Goal: Task Accomplishment & Management: Complete application form

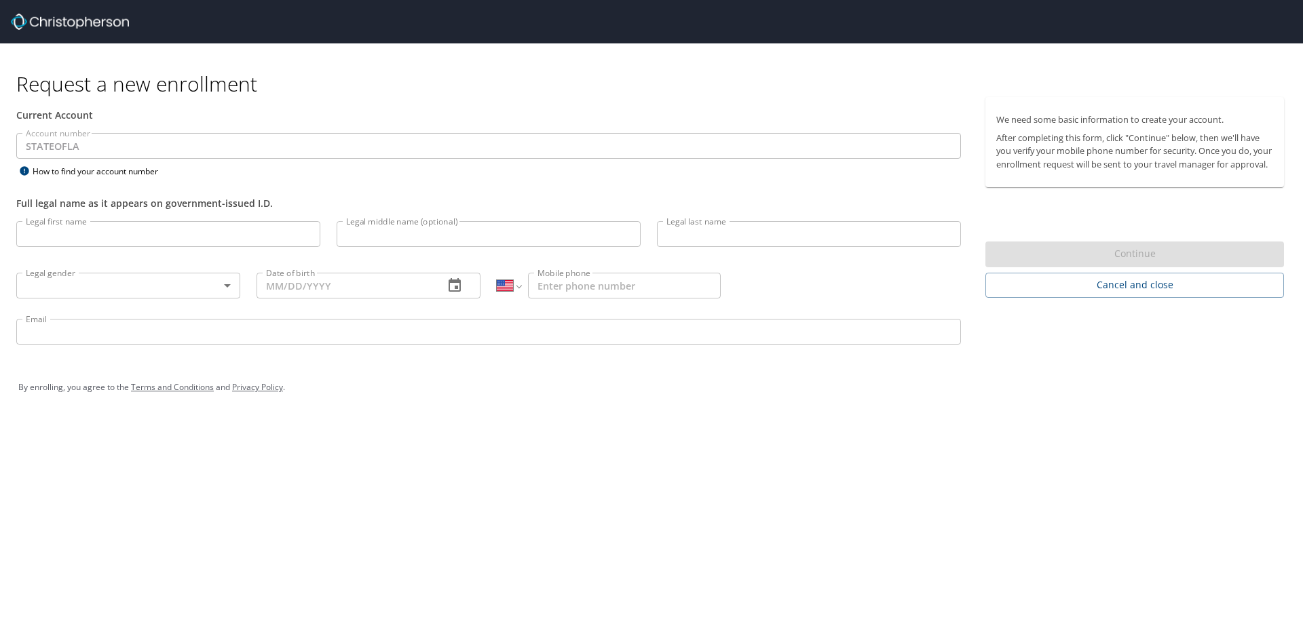
select select "US"
click at [97, 238] on input "Legal first name" at bounding box center [168, 234] width 304 height 26
type input "[PERSON_NAME]"
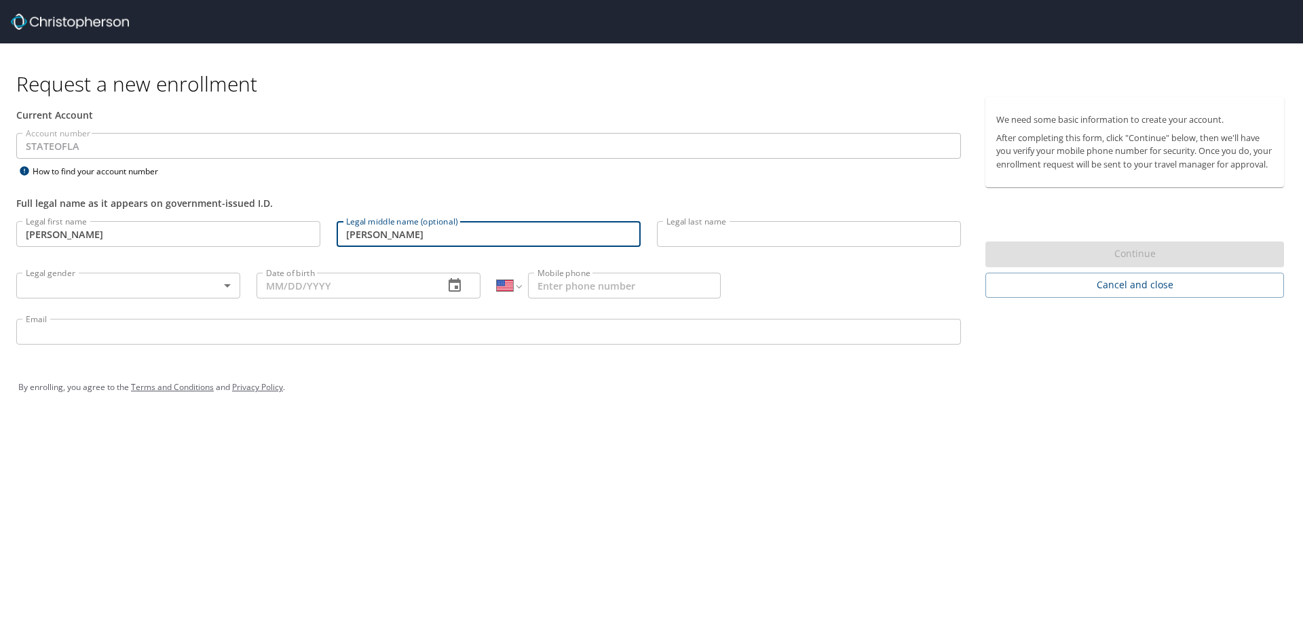
type input "[PERSON_NAME]"
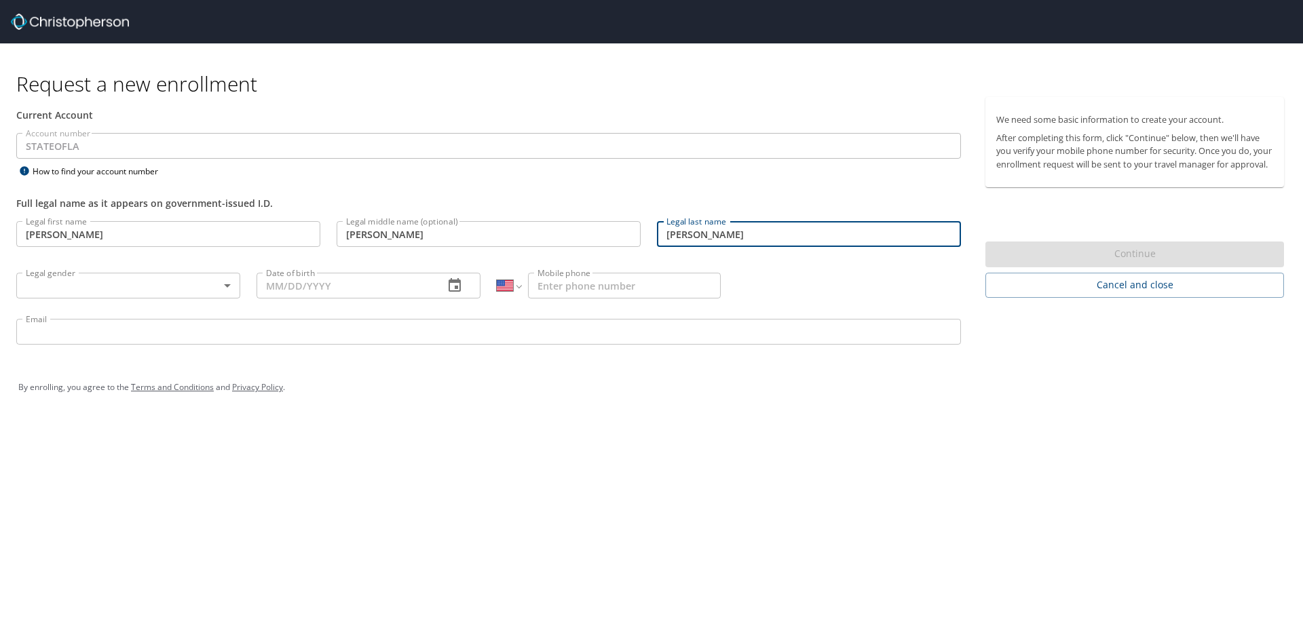
type input "[PERSON_NAME]"
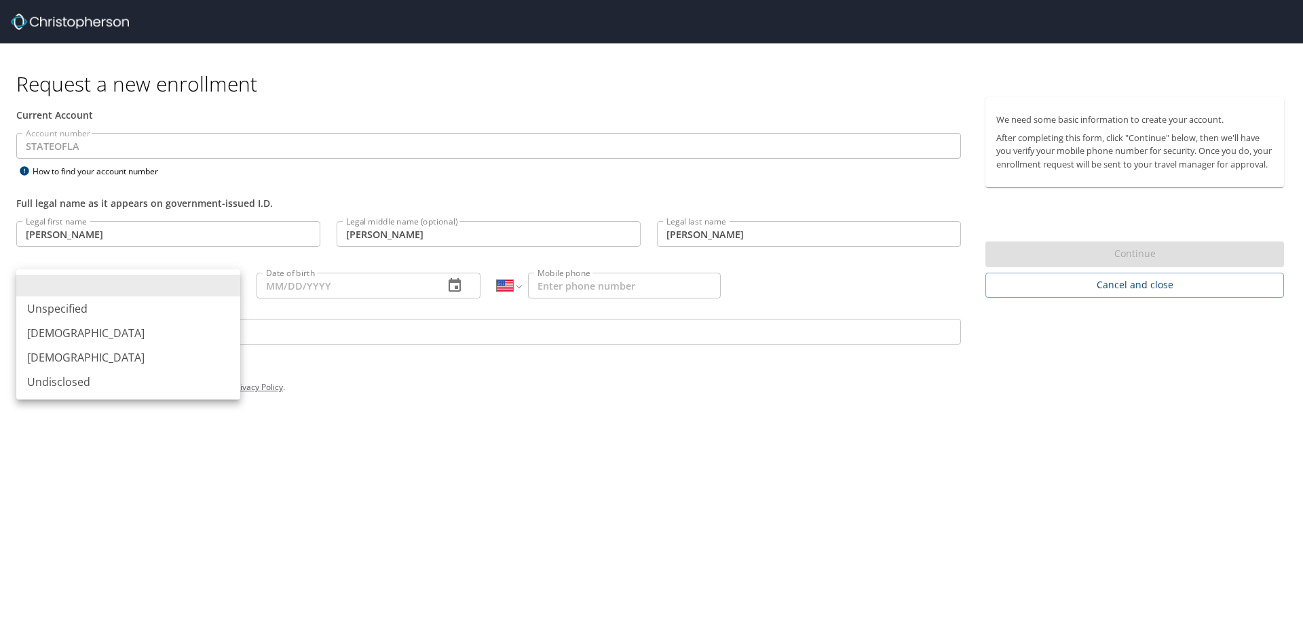
click at [231, 288] on body "Request a new enrollment Current Account Account number STATEOFLA Account numbe…" at bounding box center [651, 320] width 1303 height 641
click at [151, 324] on li "[DEMOGRAPHIC_DATA]" at bounding box center [128, 333] width 224 height 24
type input "[DEMOGRAPHIC_DATA]"
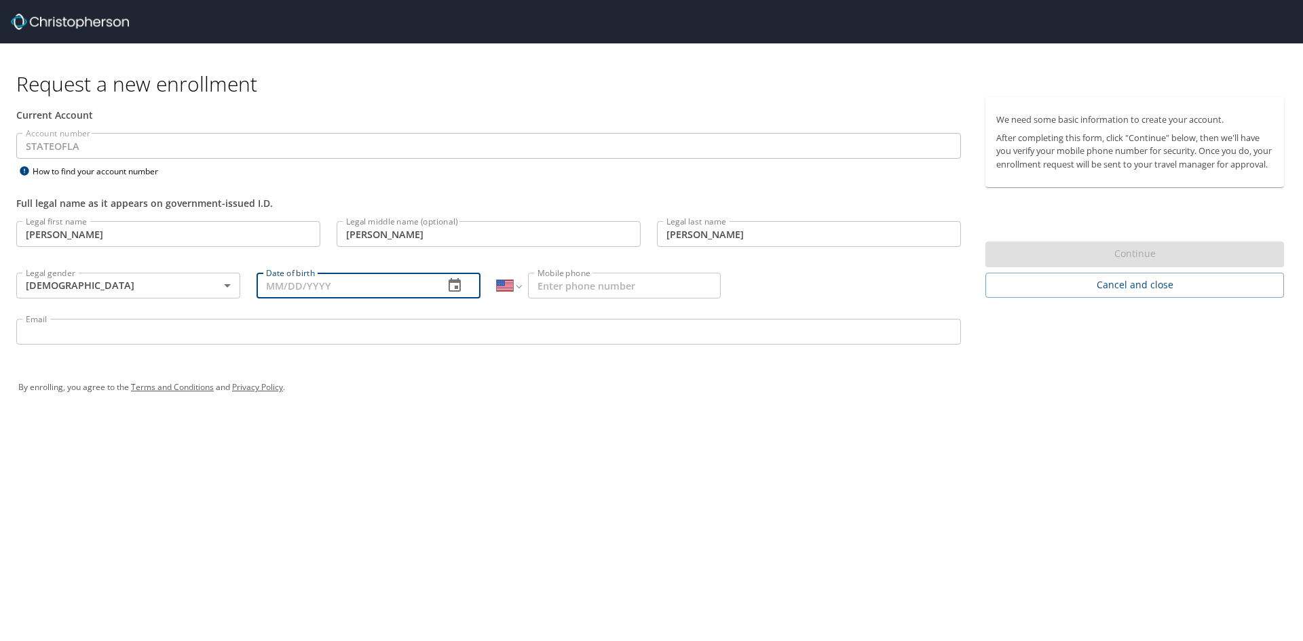
click at [385, 282] on input "Date of birth" at bounding box center [345, 286] width 176 height 26
type input "[DATE]"
click at [558, 291] on input "Mobile phone" at bounding box center [624, 286] width 193 height 26
type input "[PHONE_NUMBER]"
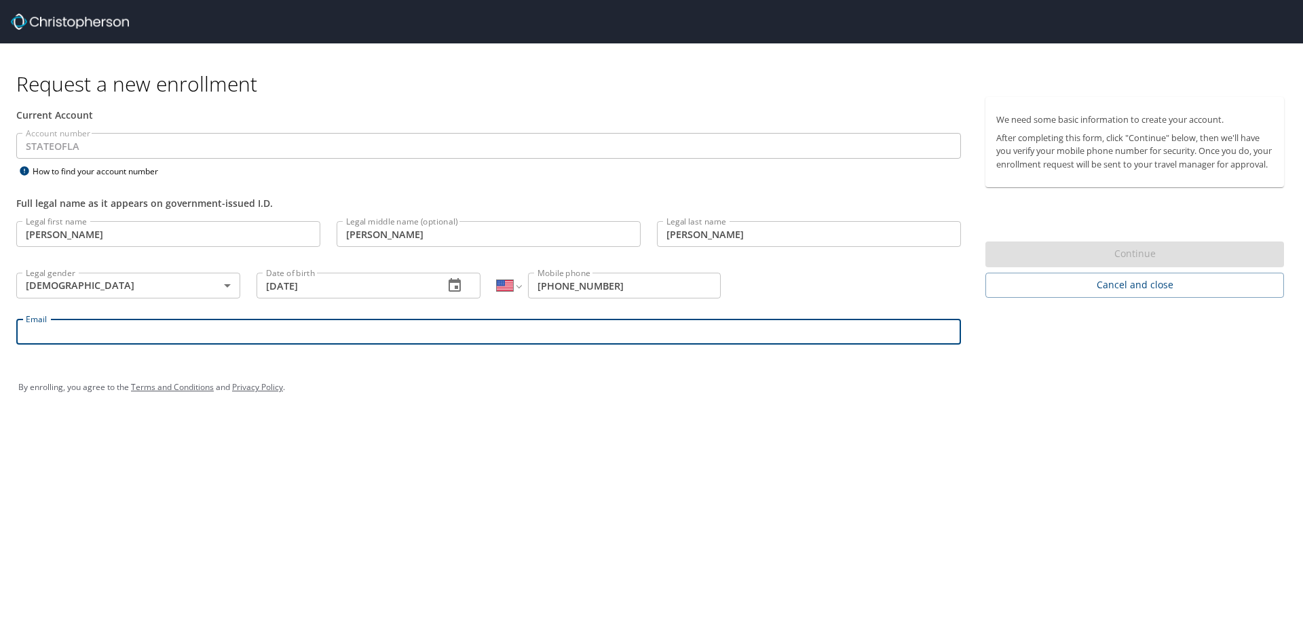
click at [79, 332] on input "Email" at bounding box center [488, 332] width 945 height 26
type input "[PERSON_NAME][EMAIL_ADDRESS][PERSON_NAME][DOMAIN_NAME]"
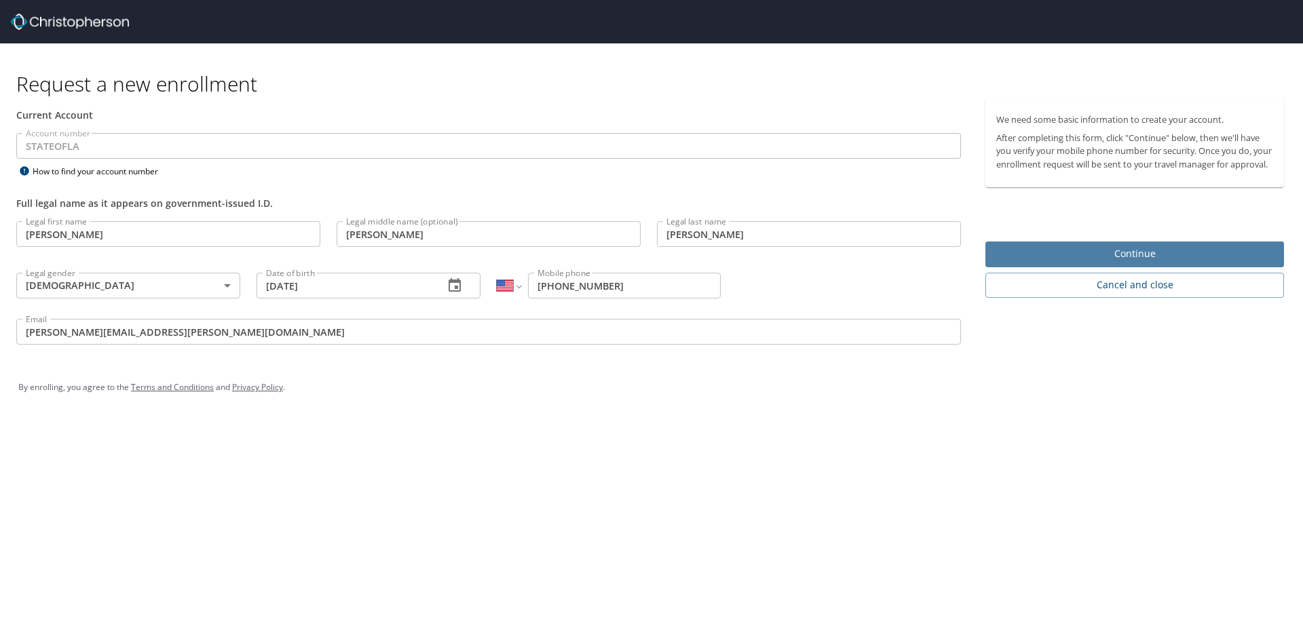
click at [1116, 263] on span "Continue" at bounding box center [1134, 254] width 277 height 17
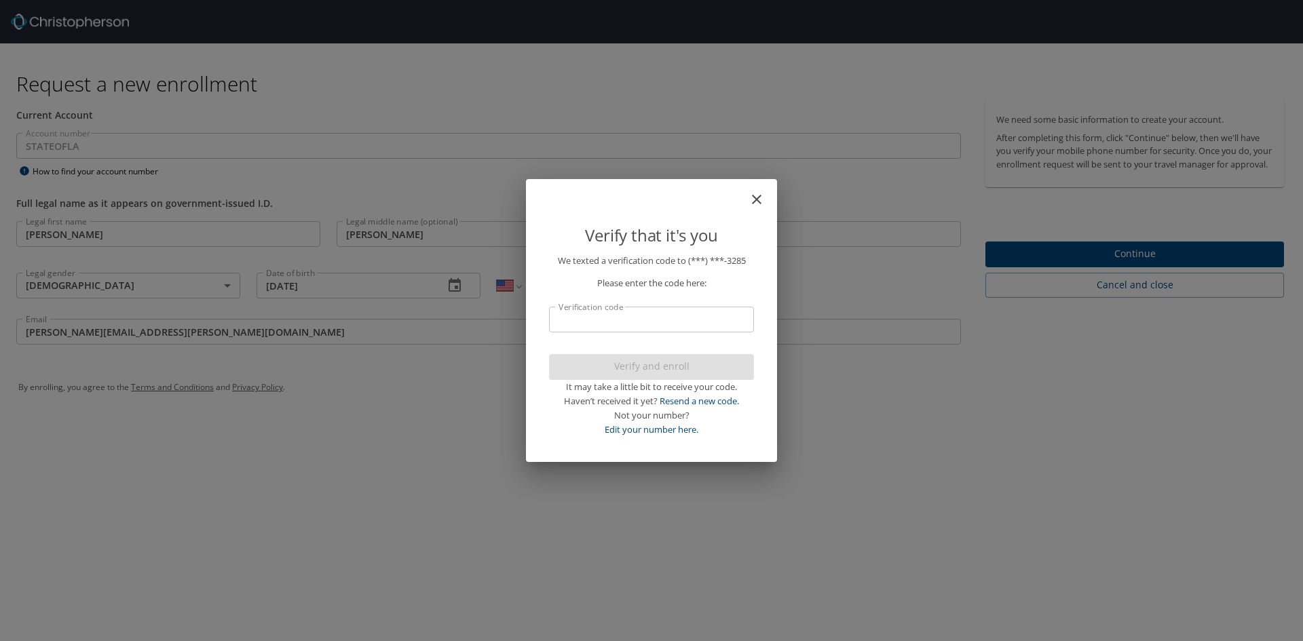
click at [708, 313] on input "Verification code" at bounding box center [651, 320] width 205 height 26
type input "277341"
